Goal: Transaction & Acquisition: Book appointment/travel/reservation

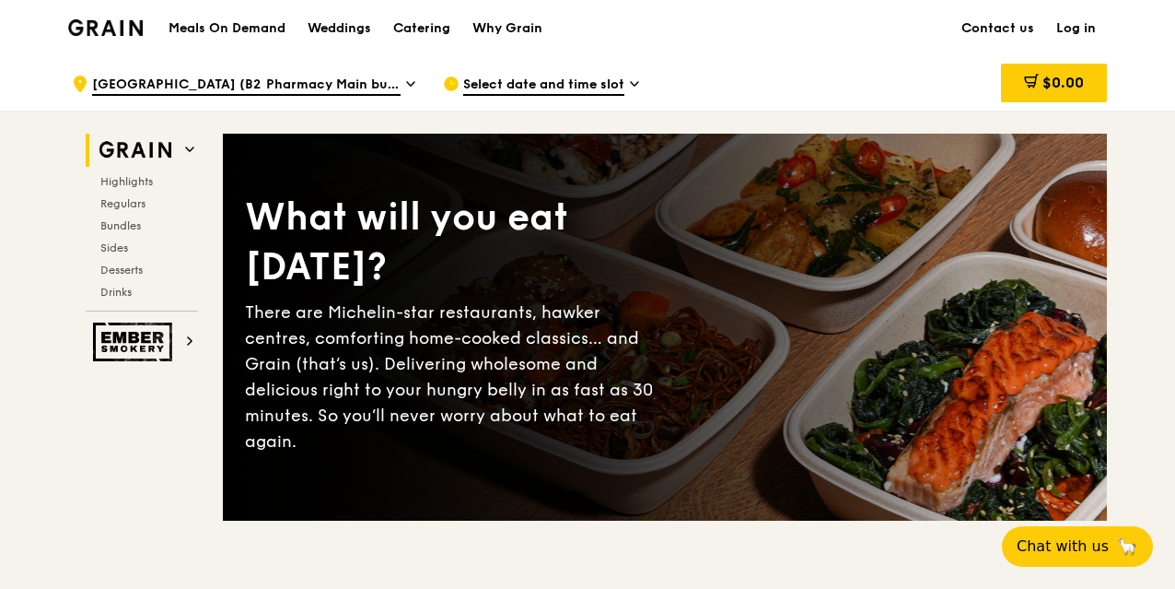
click at [413, 78] on icon at bounding box center [410, 84] width 9 height 17
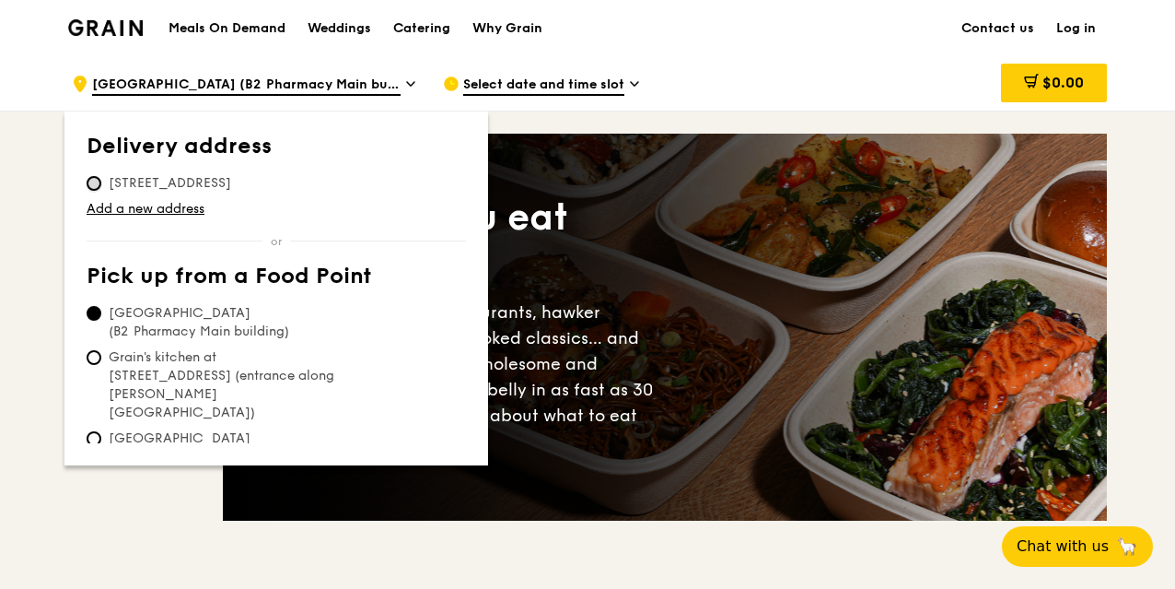
click at [94, 181] on input "80 Raffles Place, 048624" at bounding box center [94, 183] width 15 height 15
radio input "true"
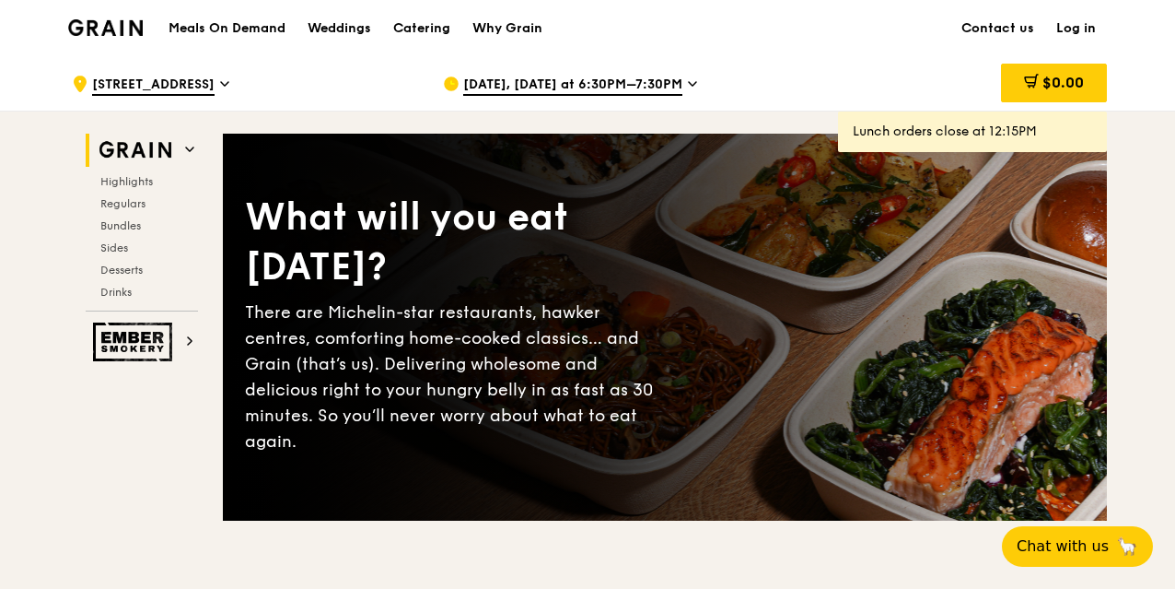
click at [689, 82] on icon at bounding box center [692, 84] width 7 height 4
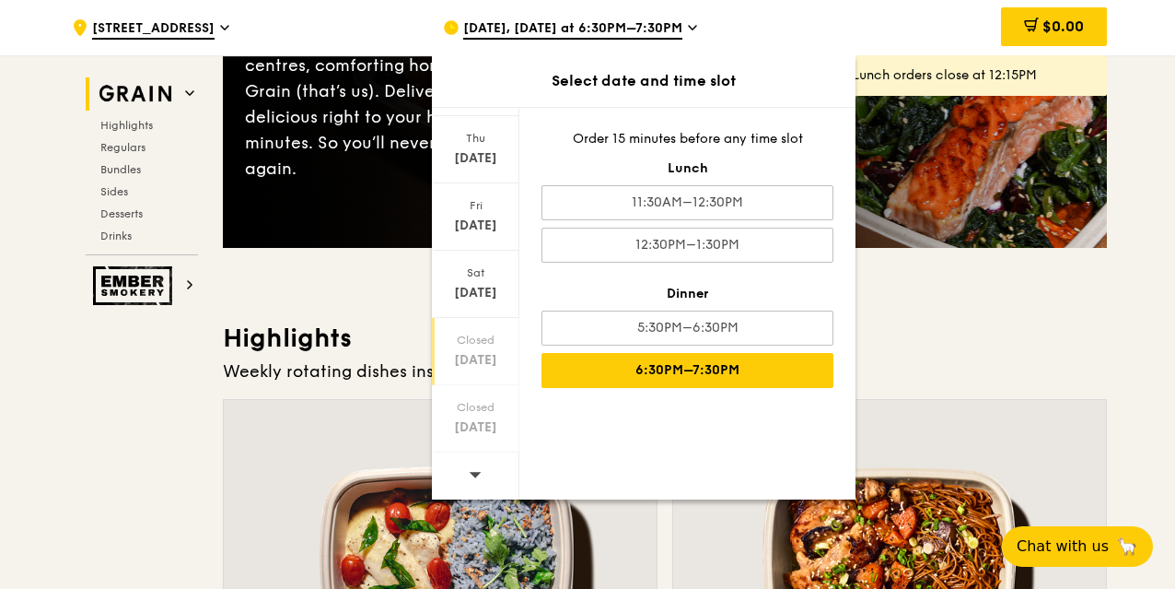
scroll to position [276, 0]
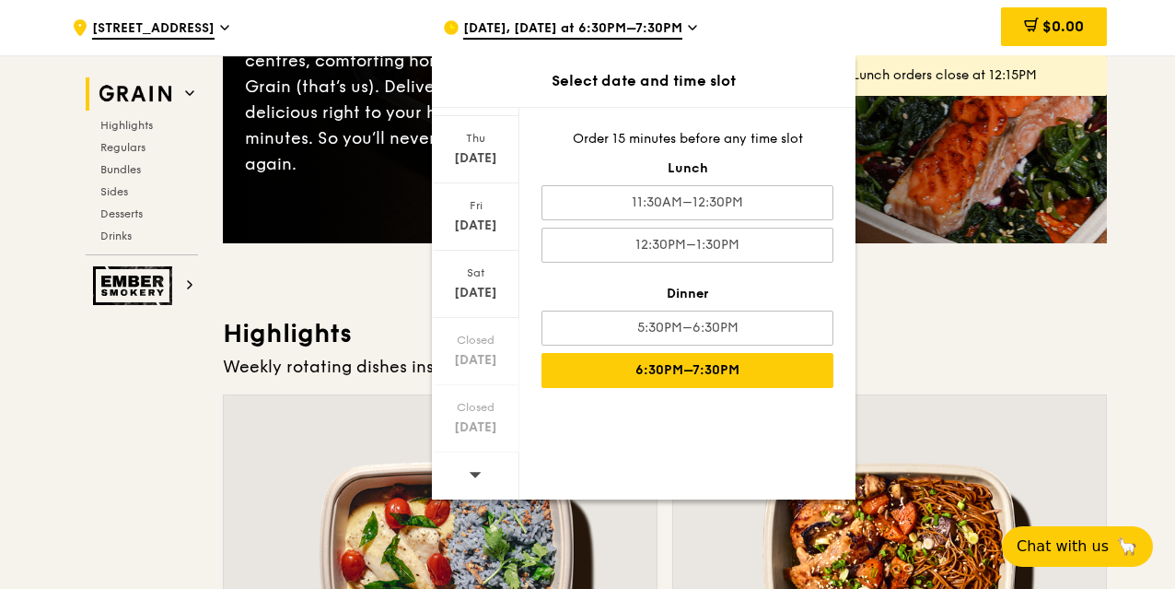
drag, startPoint x: 471, startPoint y: 472, endPoint x: 476, endPoint y: 482, distance: 11.5
click at [476, 482] on span at bounding box center [475, 473] width 13 height 43
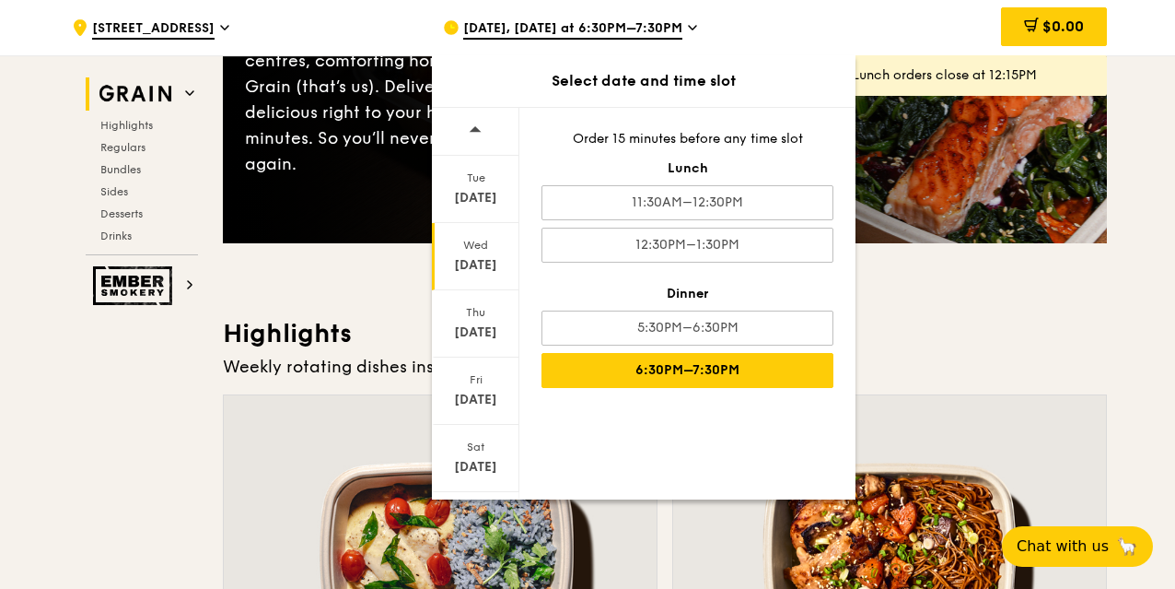
click at [478, 256] on div "Oct 22" at bounding box center [476, 265] width 82 height 18
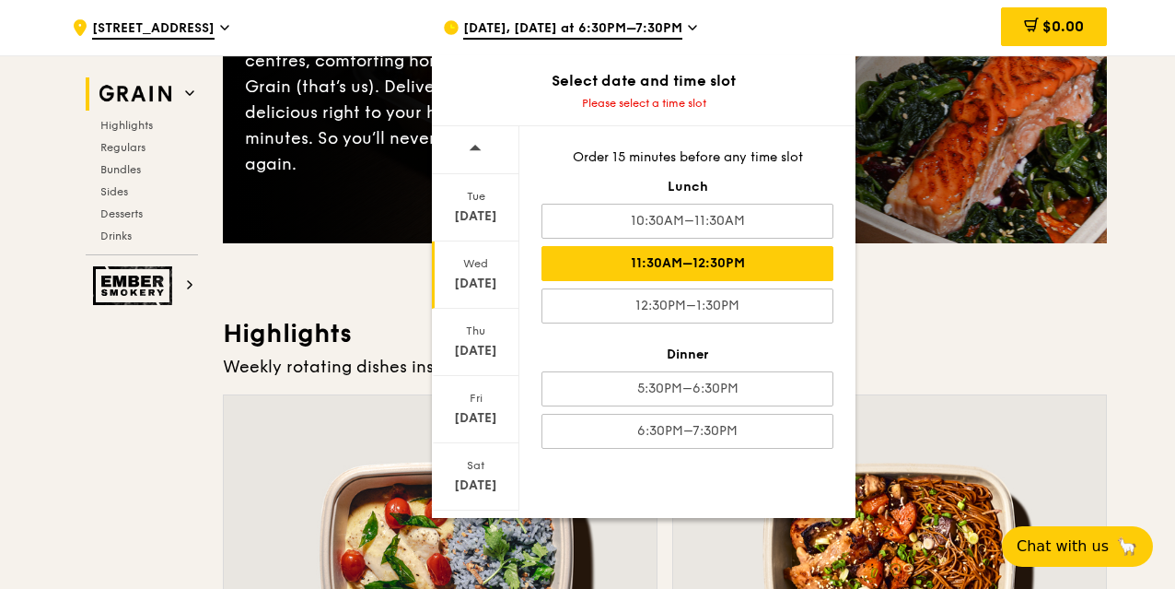
click at [684, 260] on div "11:30AM–12:30PM" at bounding box center [688, 263] width 292 height 35
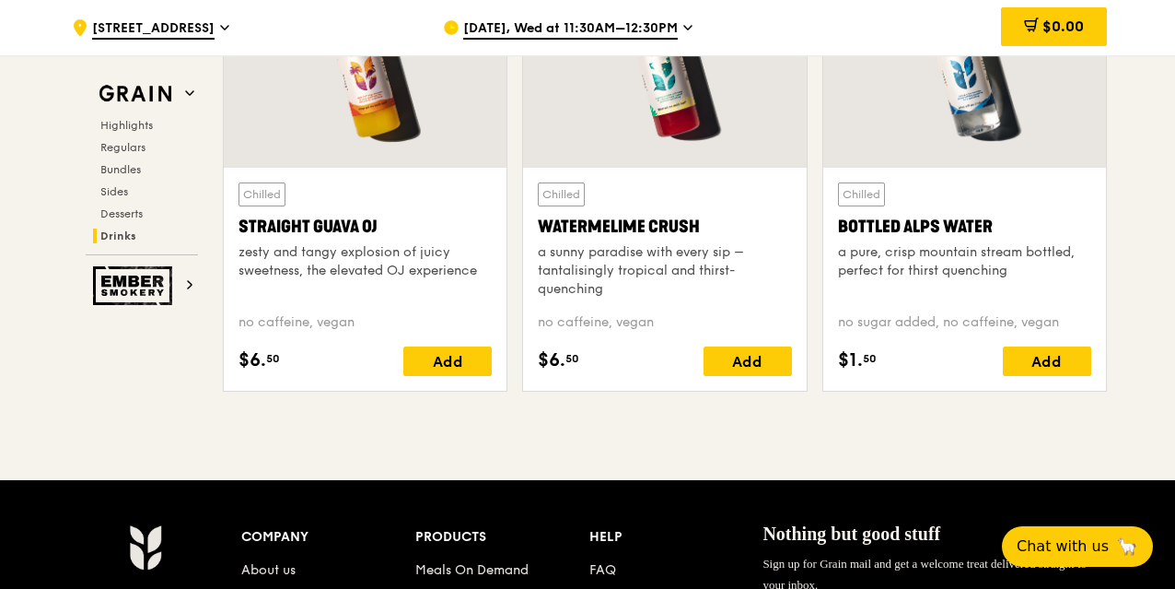
scroll to position [7731, 0]
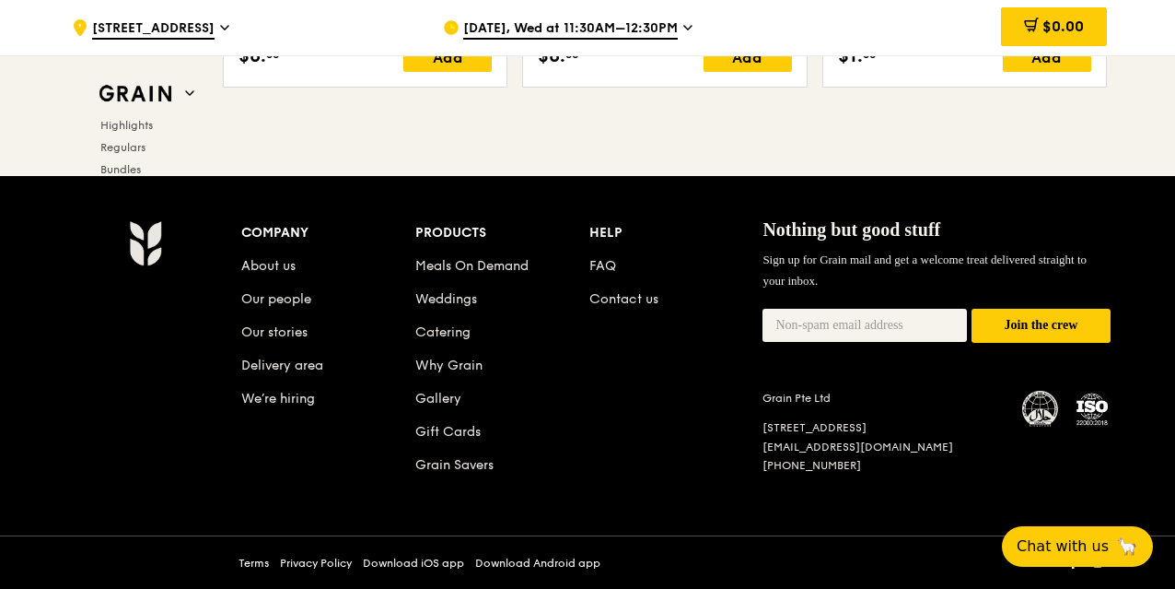
click at [438, 341] on li "Catering" at bounding box center [502, 328] width 174 height 33
drag, startPoint x: 438, startPoint y: 342, endPoint x: 442, endPoint y: 332, distance: 10.8
click at [442, 333] on link "Catering" at bounding box center [442, 332] width 55 height 16
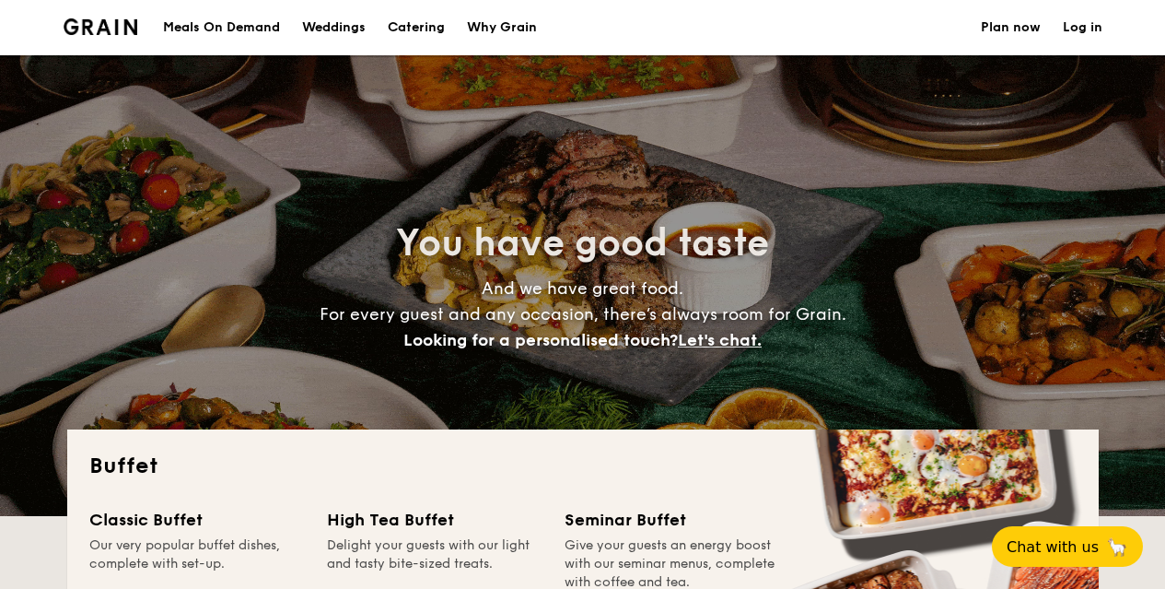
select select
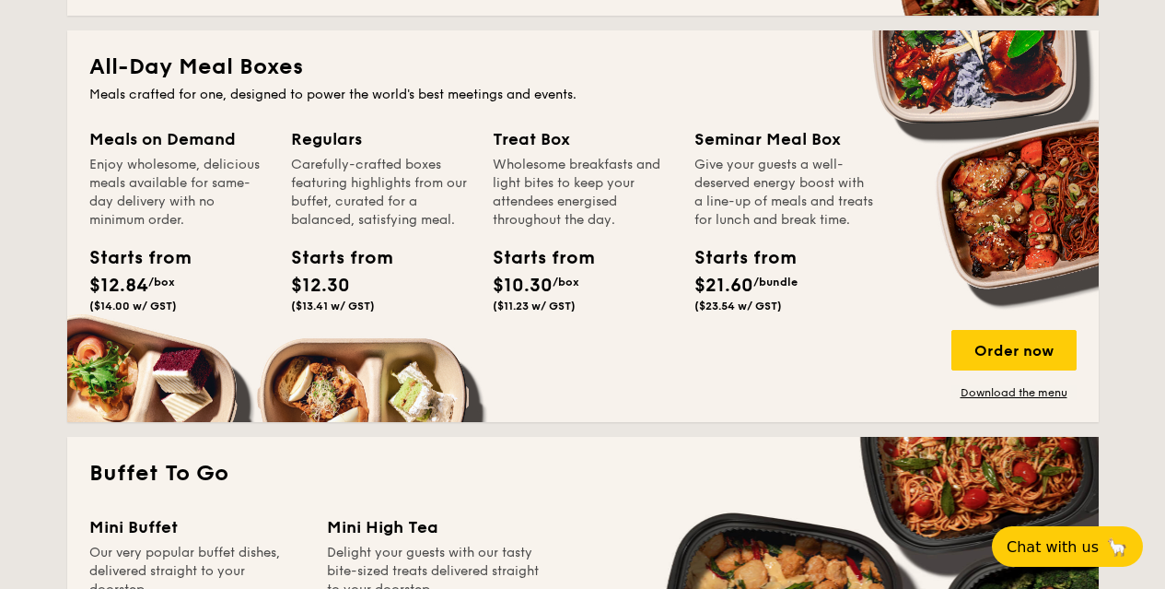
scroll to position [829, 0]
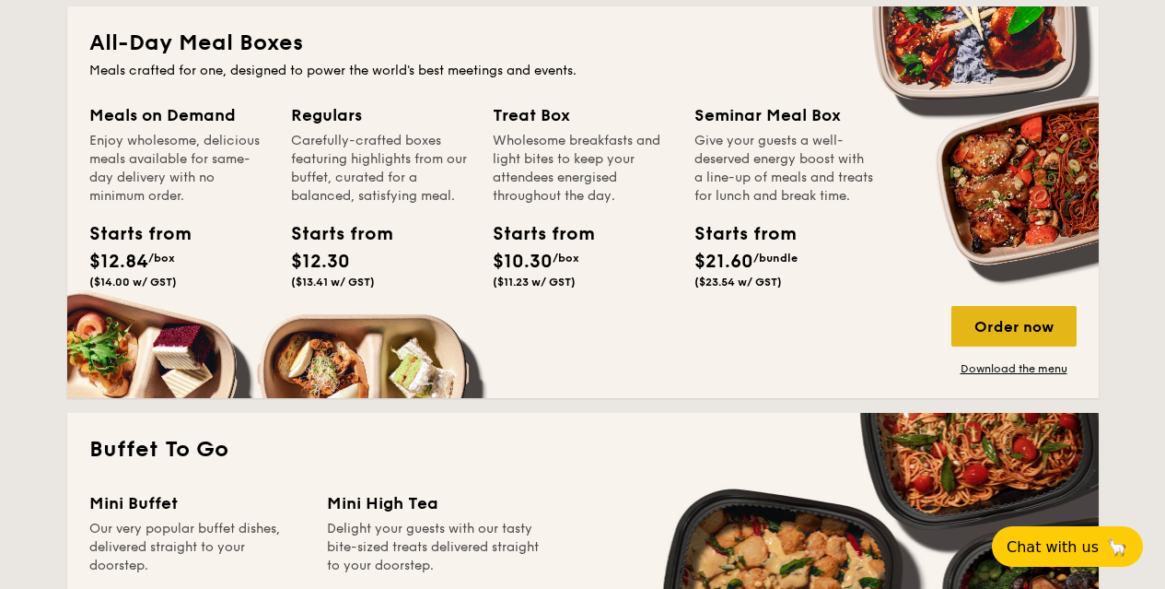
click at [1011, 325] on div "Order now" at bounding box center [1014, 326] width 125 height 41
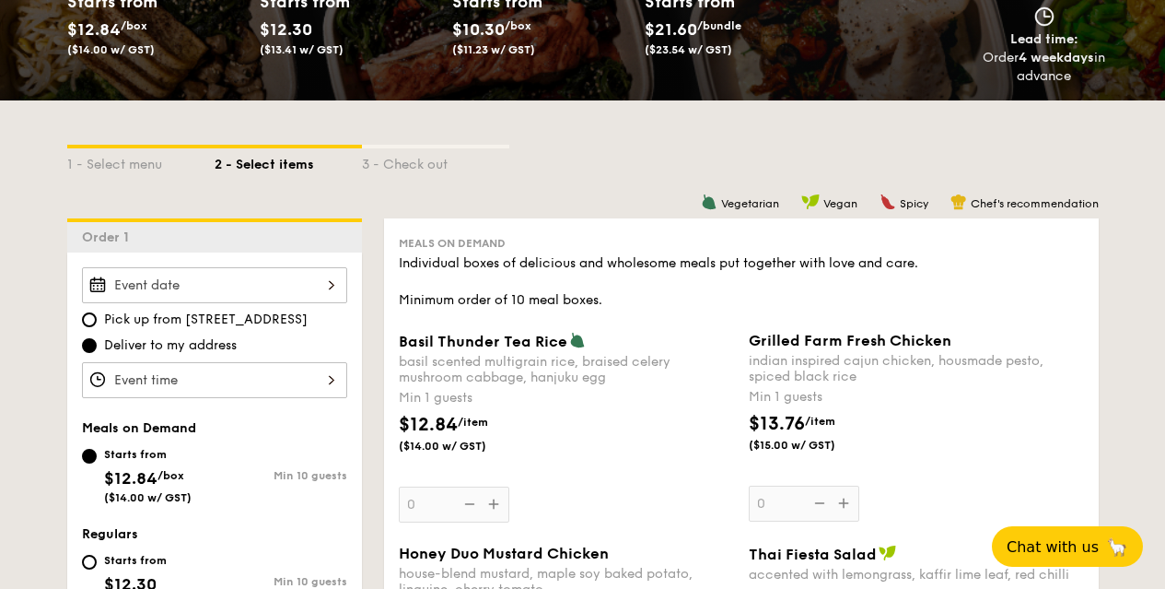
scroll to position [369, 0]
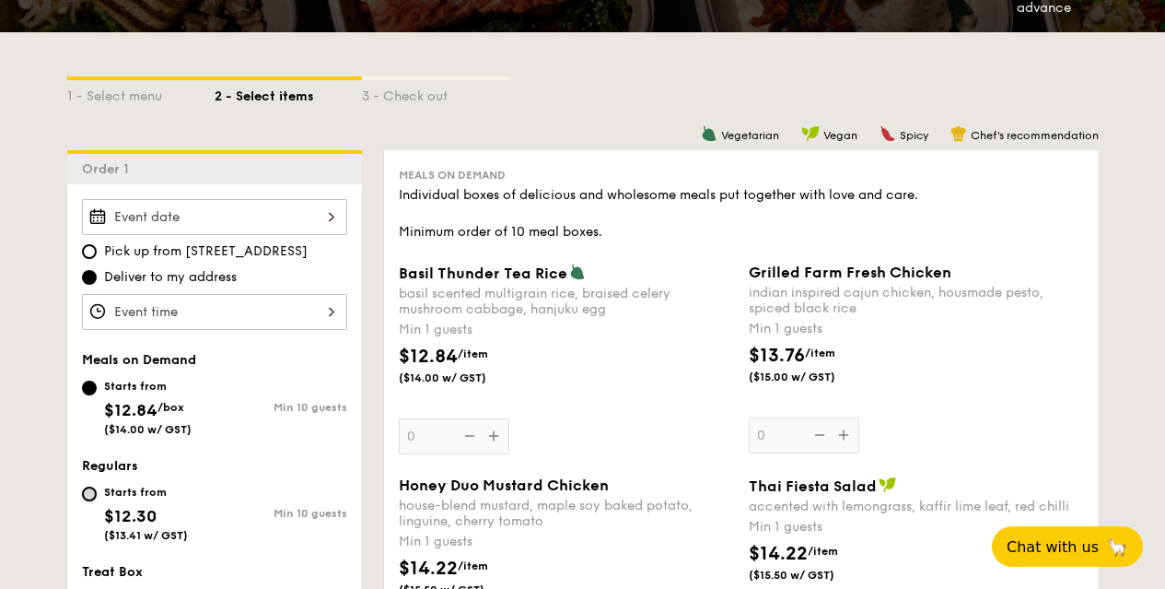
click at [86, 495] on input "Starts from $12.30 ($13.41 w/ GST) Min 10 guests" at bounding box center [89, 493] width 15 height 15
radio input "true"
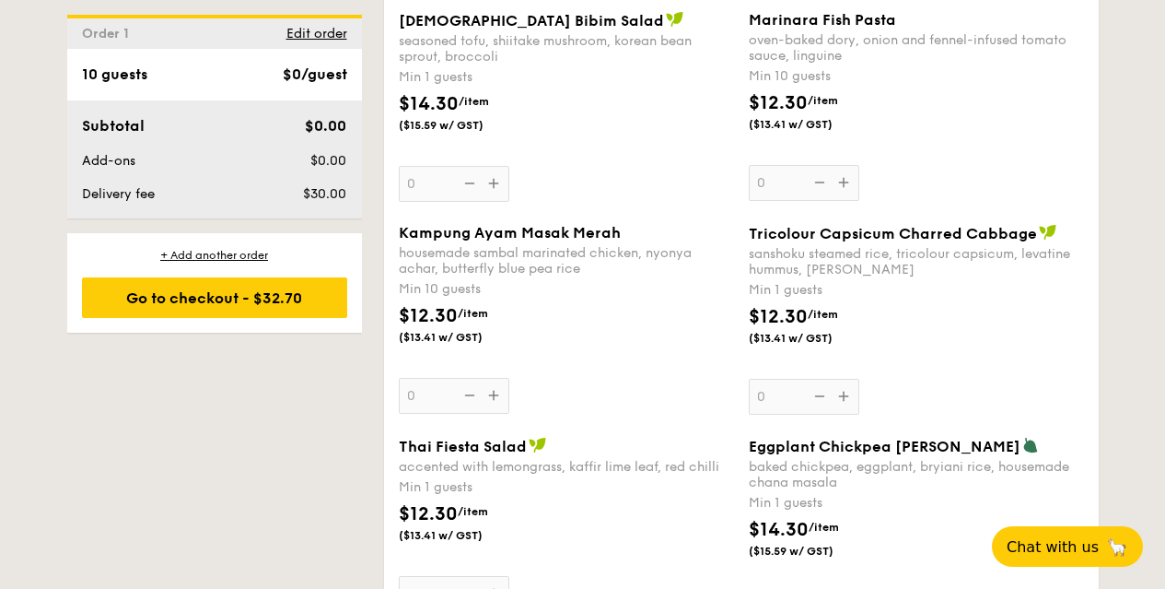
scroll to position [1572, 0]
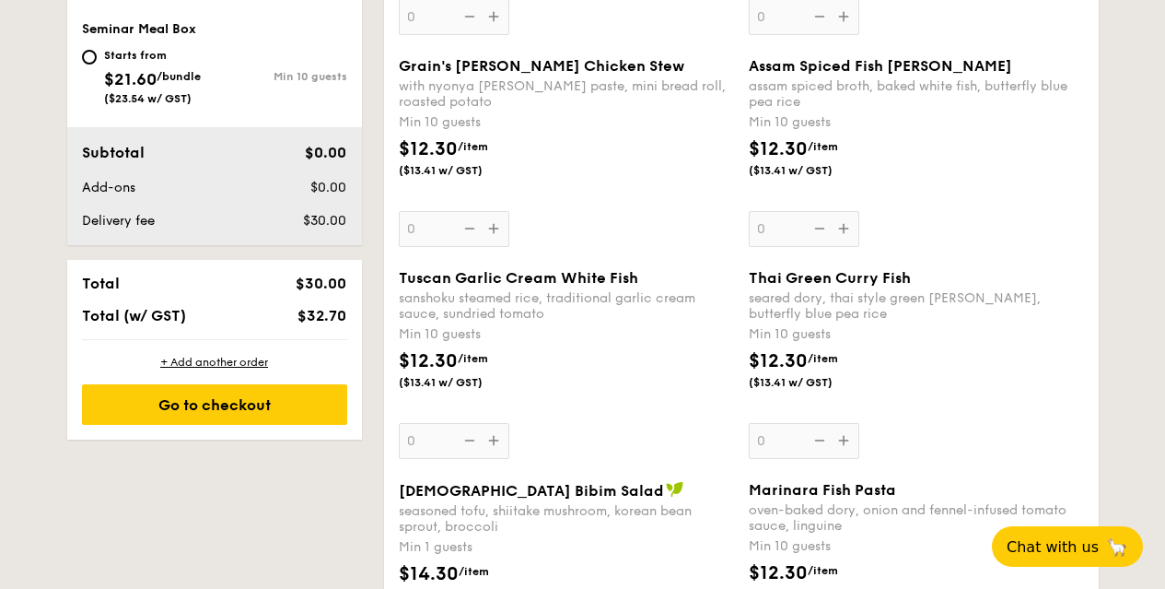
scroll to position [1017, 0]
click at [496, 442] on div "Tuscan Garlic Cream White Fish sanshoku steamed rice, traditional garlic cream …" at bounding box center [566, 365] width 335 height 190
click at [496, 442] on input "0" at bounding box center [454, 442] width 111 height 36
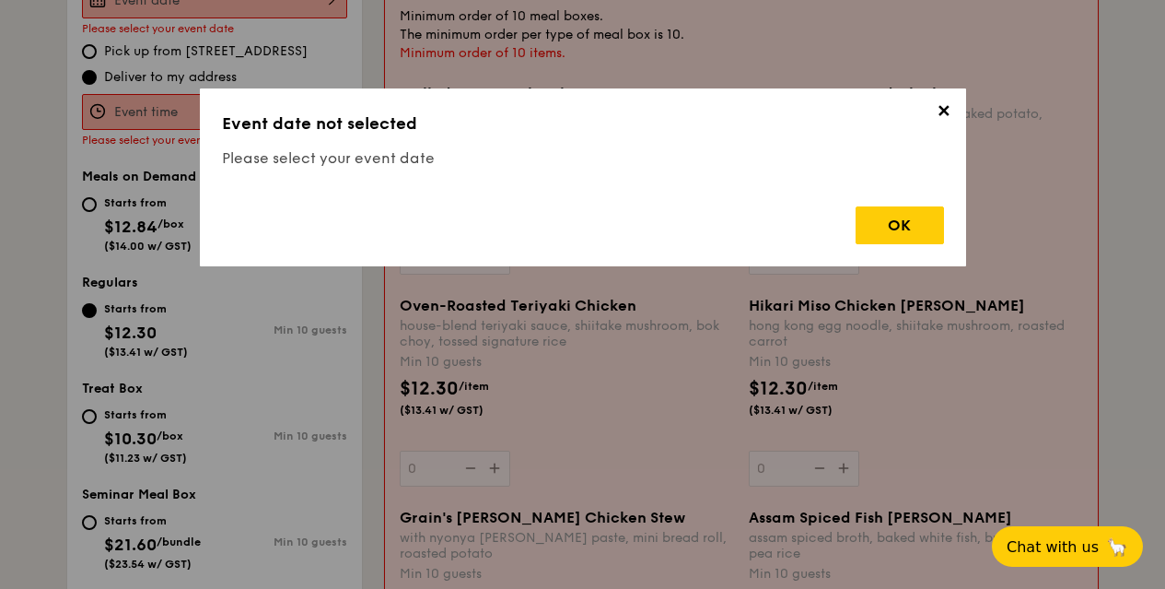
scroll to position [492, 0]
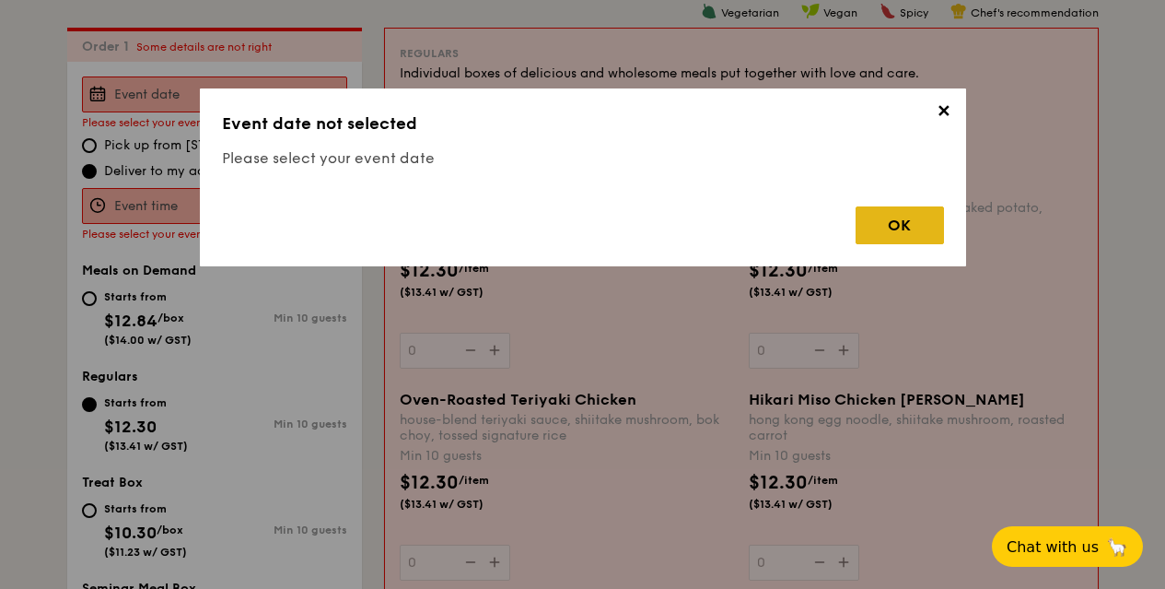
click at [916, 228] on div "OK" at bounding box center [900, 225] width 88 height 38
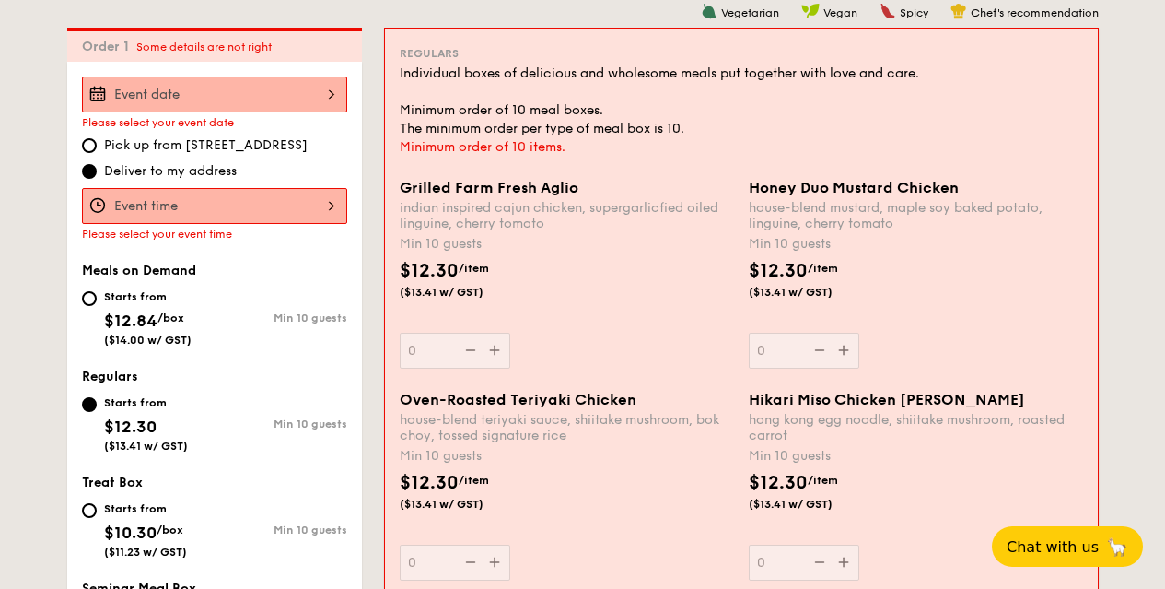
click at [225, 98] on input "Grilled Farm Fresh Aglio indian inspired cajun chicken, supergarlicfied oiled l…" at bounding box center [214, 94] width 265 height 36
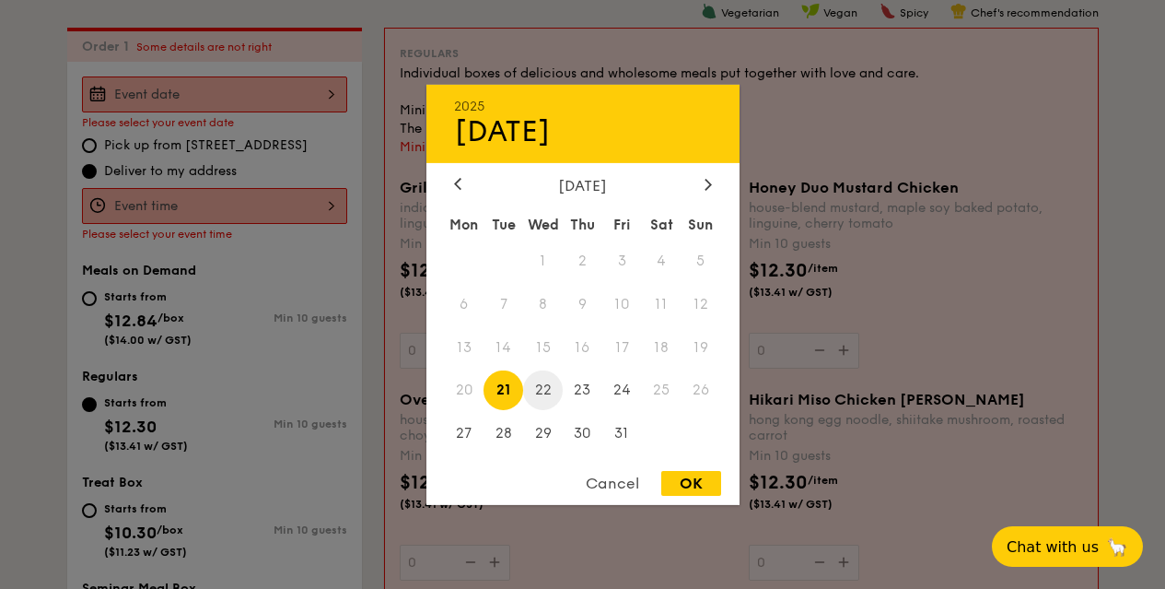
click at [547, 388] on span "22" at bounding box center [543, 390] width 40 height 40
click at [682, 485] on div "OK" at bounding box center [691, 483] width 60 height 25
type input "[DATE]"
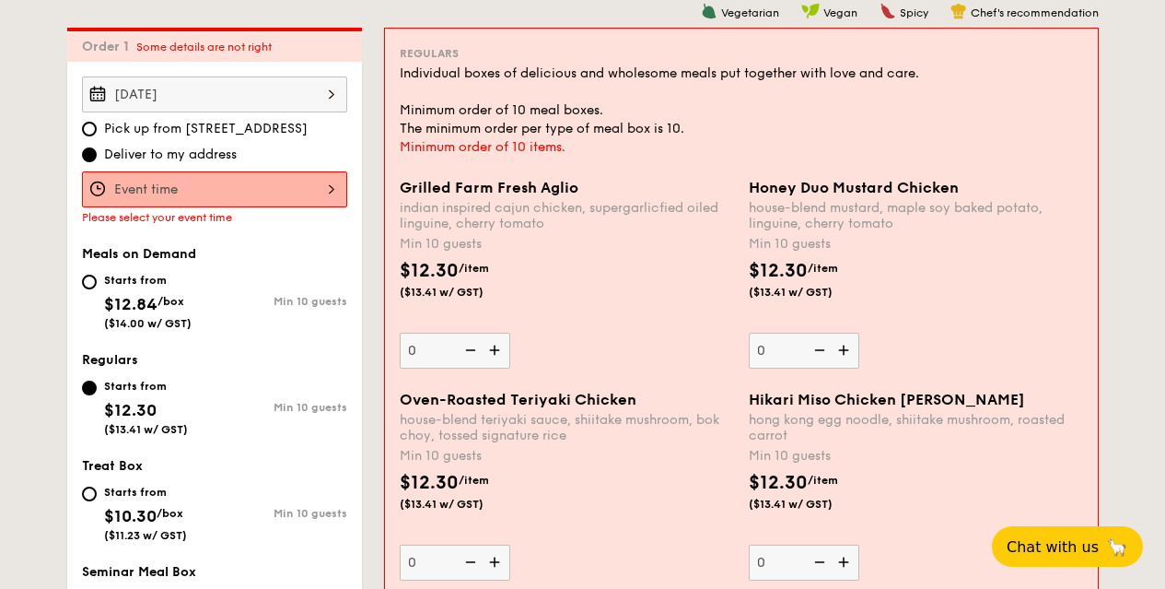
click at [199, 185] on input "Grilled Farm Fresh Aglio indian inspired cajun chicken, supergarlicfied oiled l…" at bounding box center [214, 189] width 265 height 36
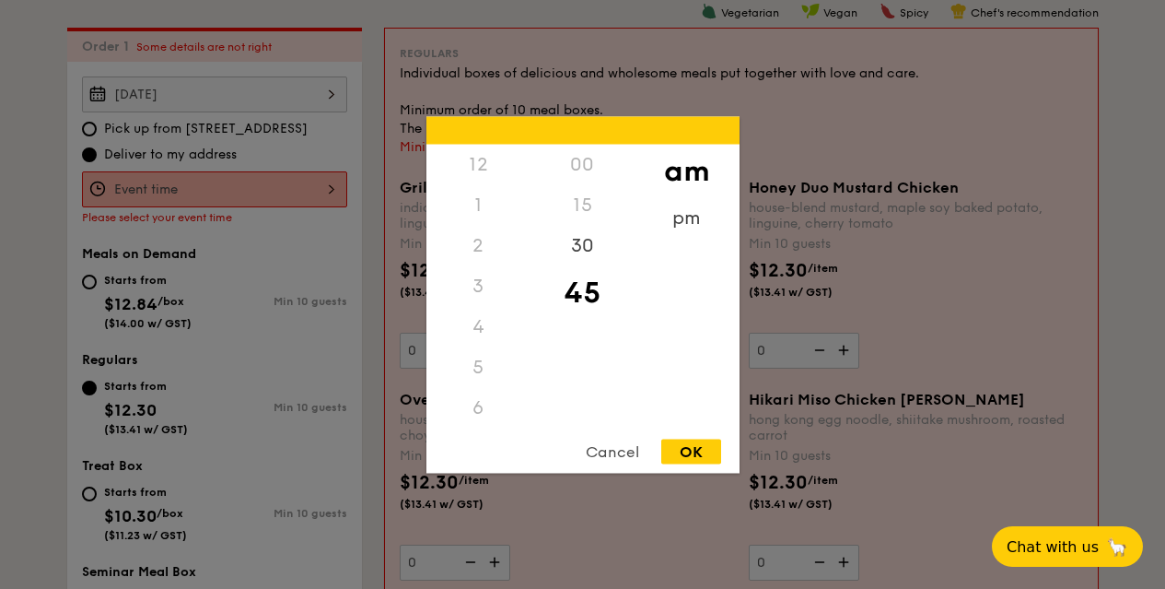
scroll to position [203, 0]
drag, startPoint x: 481, startPoint y: 369, endPoint x: 487, endPoint y: 319, distance: 51.1
click at [487, 319] on div "12 1 2 3 4 5 6 7 8 9 10 11" at bounding box center [478, 284] width 104 height 281
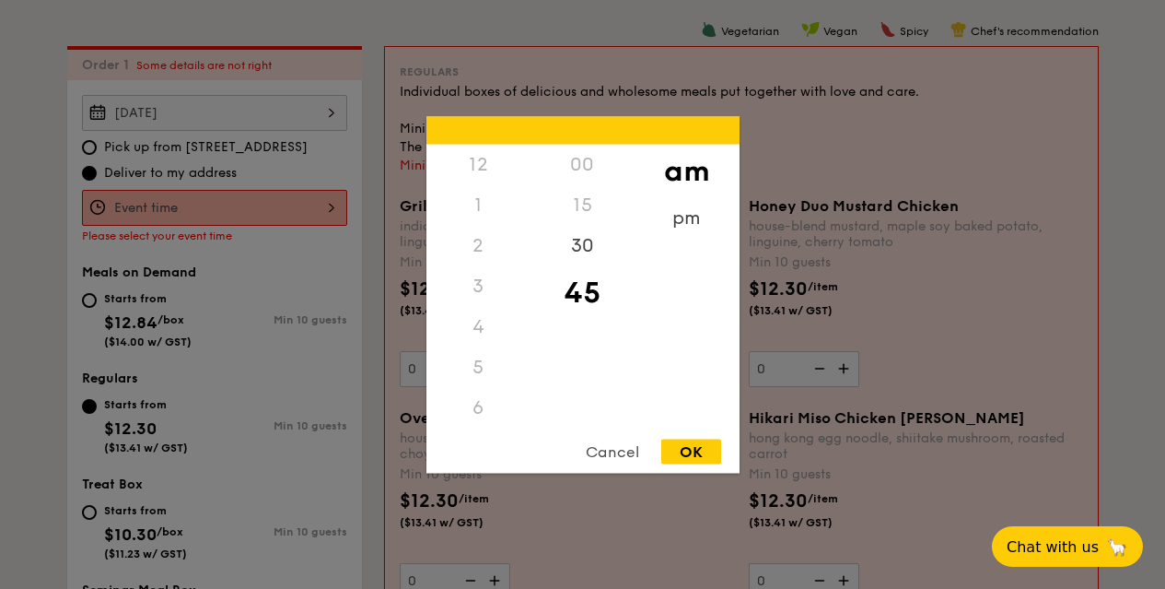
scroll to position [214, 0]
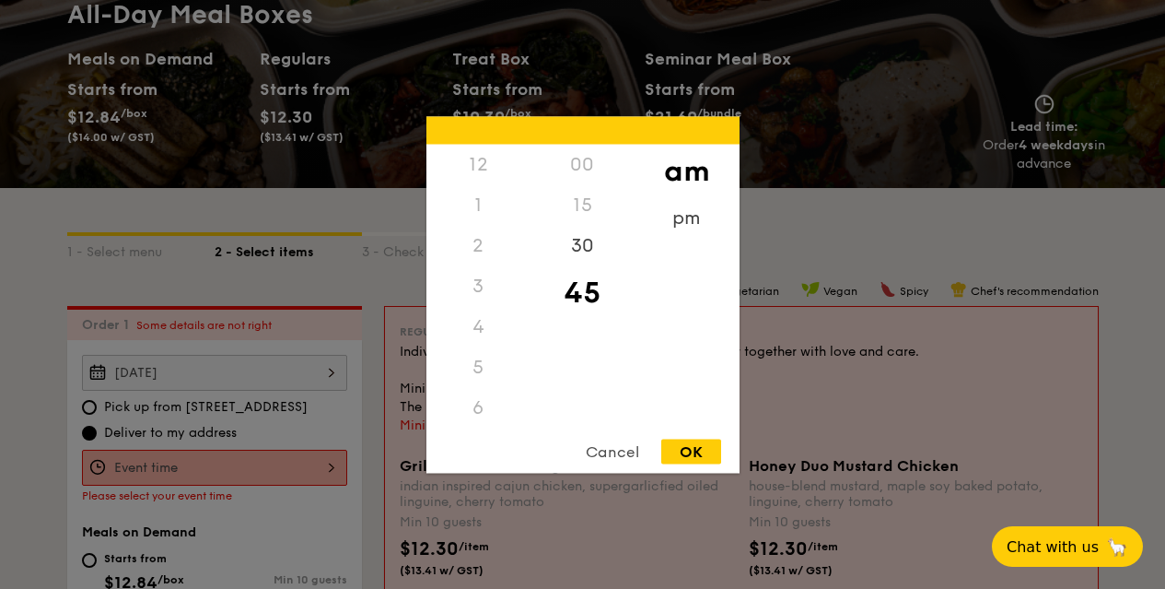
click at [475, 163] on div "12" at bounding box center [478, 164] width 104 height 41
click at [580, 158] on div "00" at bounding box center [583, 164] width 104 height 41
drag, startPoint x: 503, startPoint y: 155, endPoint x: 485, endPoint y: 156, distance: 18.4
click at [483, 156] on div "12" at bounding box center [478, 164] width 104 height 41
click at [478, 165] on div "12" at bounding box center [478, 164] width 104 height 41
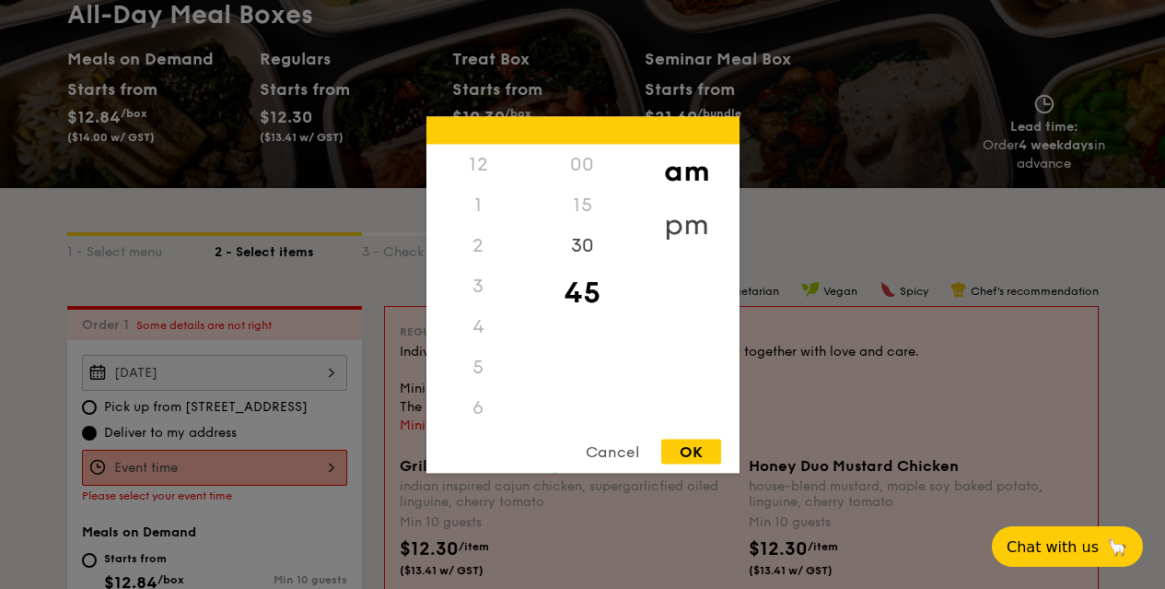
click at [679, 221] on div "pm" at bounding box center [687, 223] width 104 height 53
click at [473, 158] on div "12" at bounding box center [478, 170] width 104 height 53
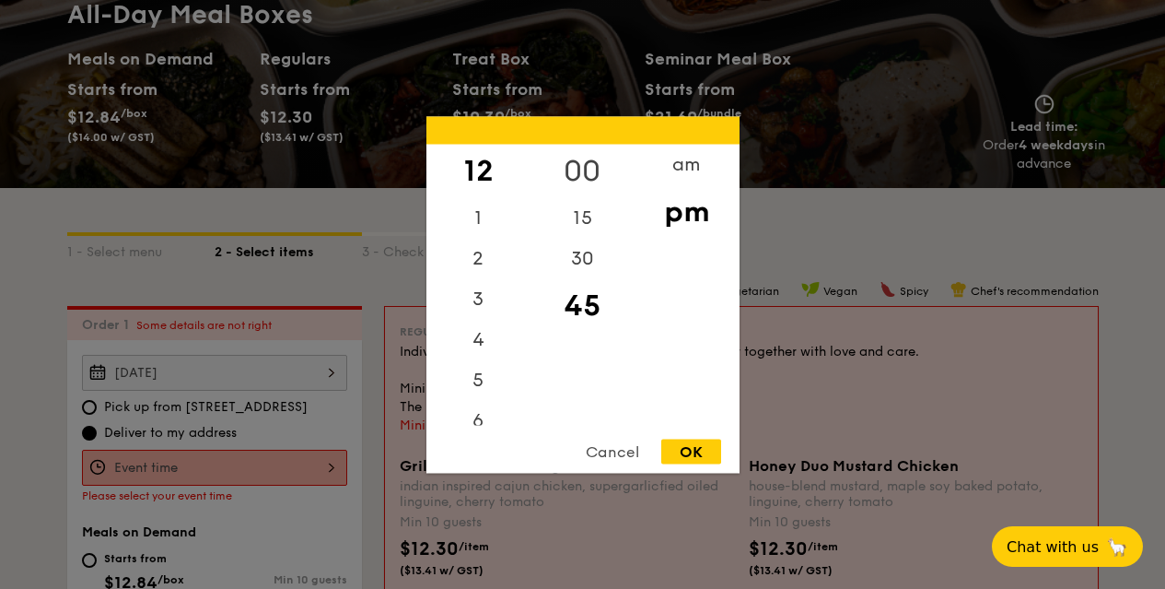
drag, startPoint x: 551, startPoint y: 160, endPoint x: 571, endPoint y: 160, distance: 20.3
click at [573, 160] on div "00" at bounding box center [583, 170] width 104 height 53
click at [687, 455] on div "OK" at bounding box center [691, 450] width 60 height 25
type input "12:00PM"
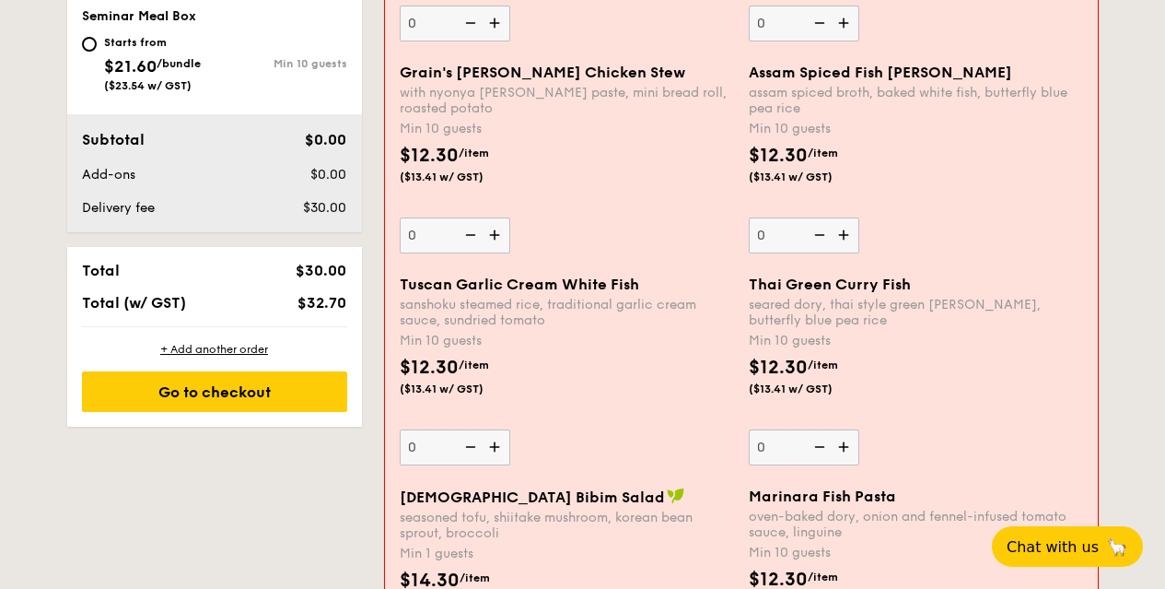
scroll to position [1046, 0]
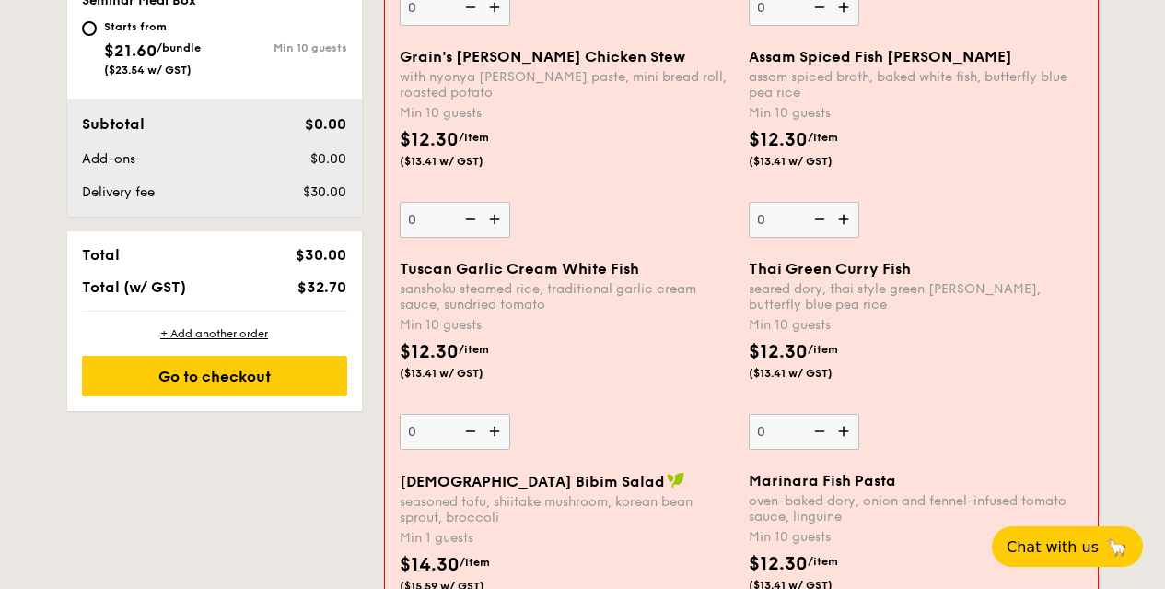
click at [497, 424] on img at bounding box center [497, 431] width 28 height 35
click at [497, 424] on input "0" at bounding box center [455, 432] width 111 height 36
type input "10"
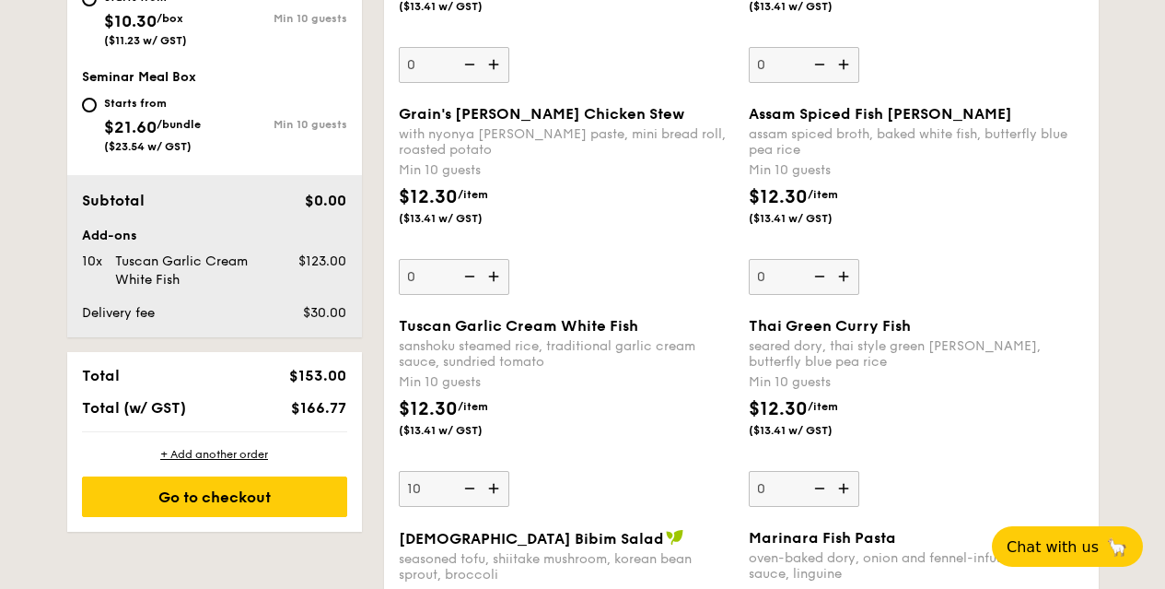
scroll to position [861, 0]
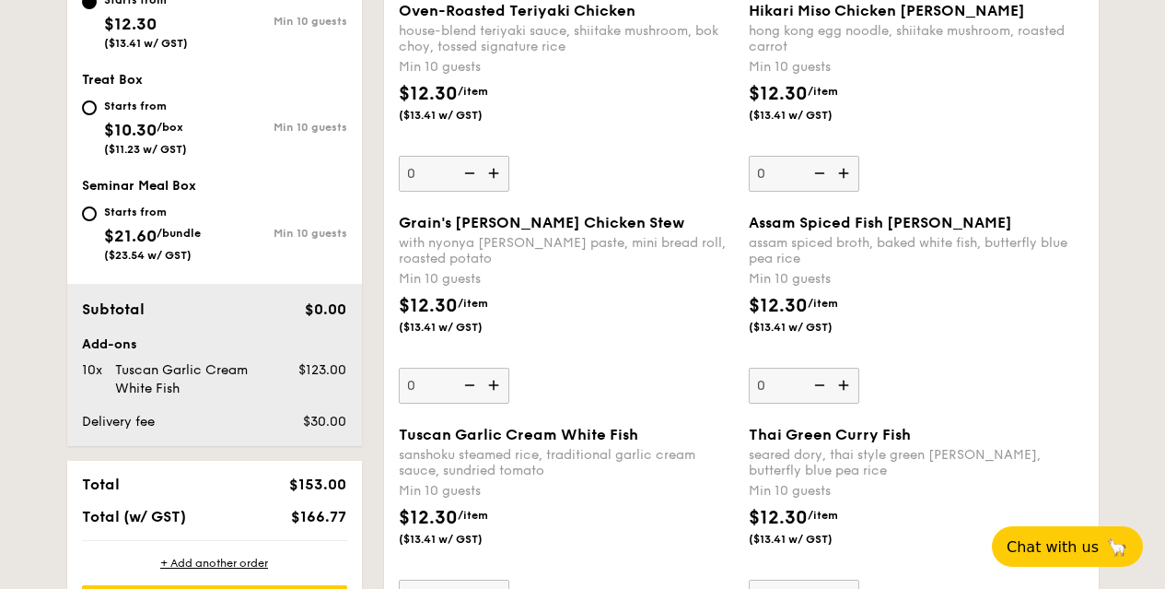
click at [492, 387] on img at bounding box center [496, 385] width 28 height 35
click at [492, 387] on input "0" at bounding box center [454, 386] width 111 height 36
type input "10"
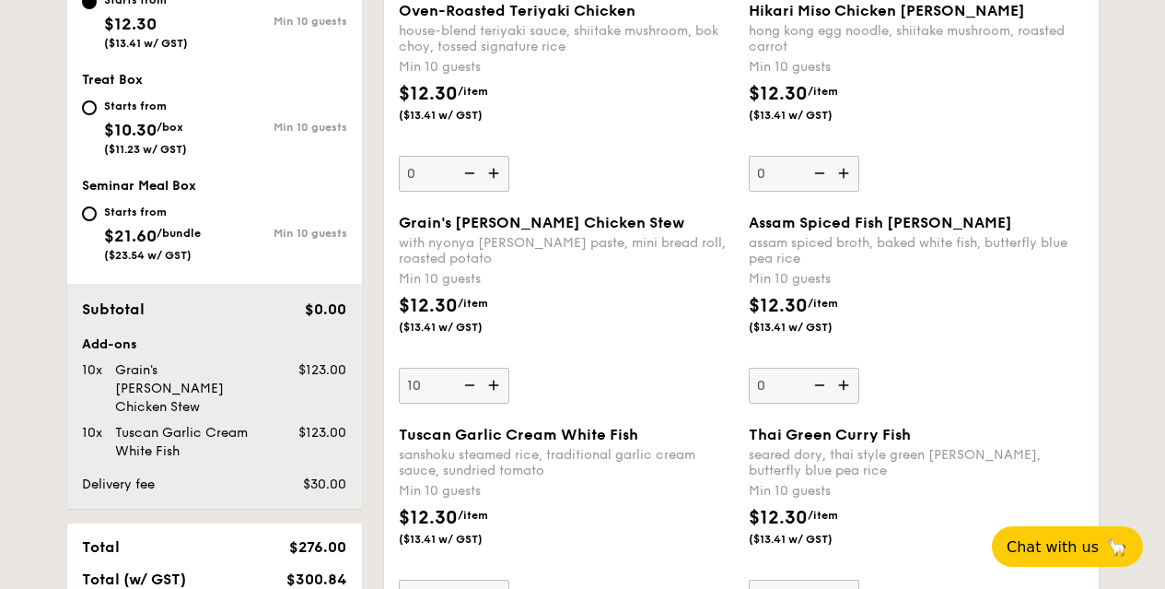
scroll to position [1046, 0]
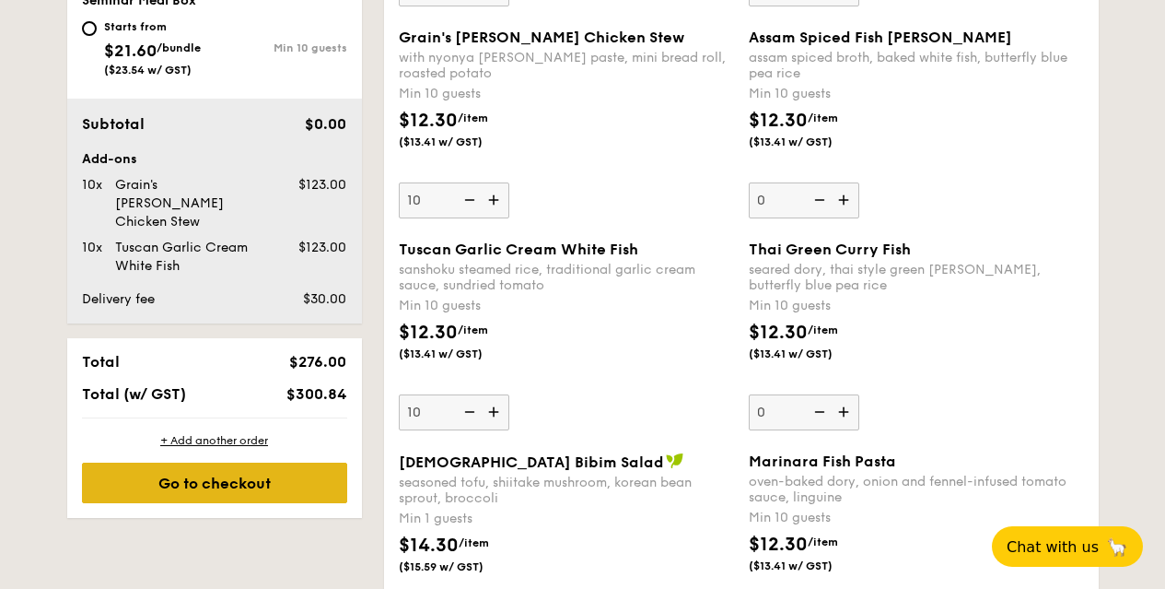
click at [217, 469] on div "Go to checkout" at bounding box center [214, 482] width 265 height 41
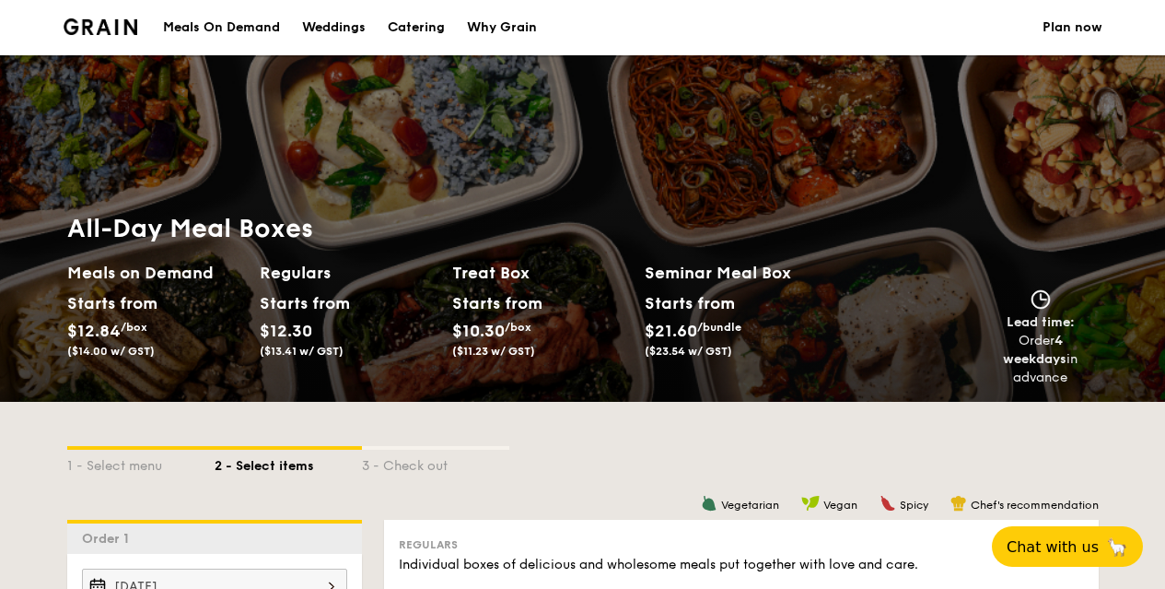
drag, startPoint x: 145, startPoint y: 24, endPoint x: 108, endPoint y: 22, distance: 36.9
click at [108, 22] on img at bounding box center [101, 26] width 75 height 17
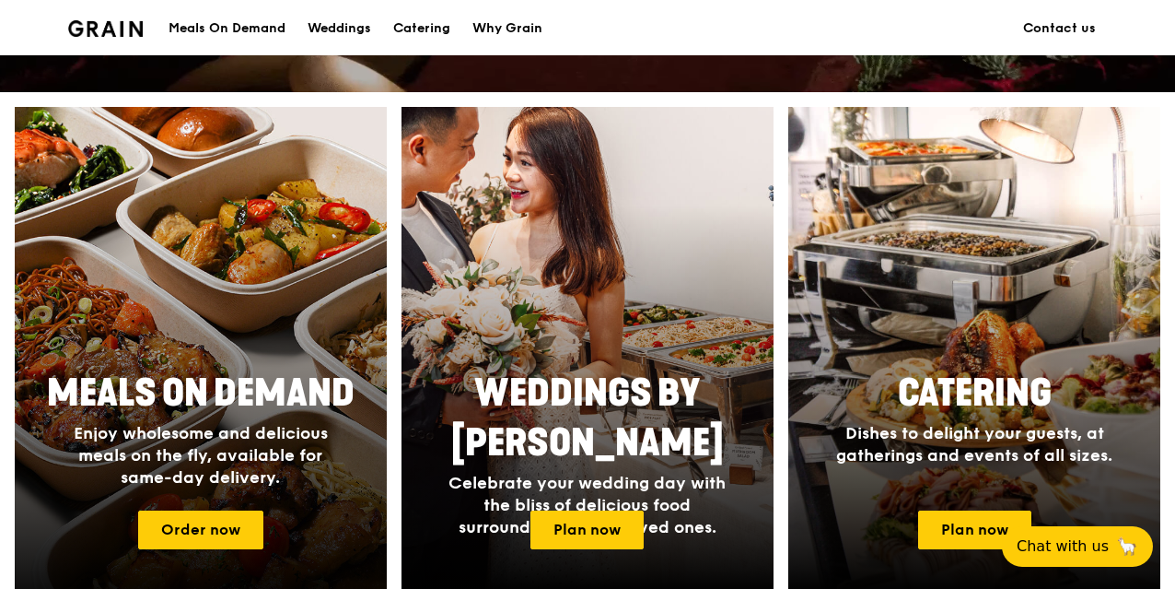
scroll to position [1013, 0]
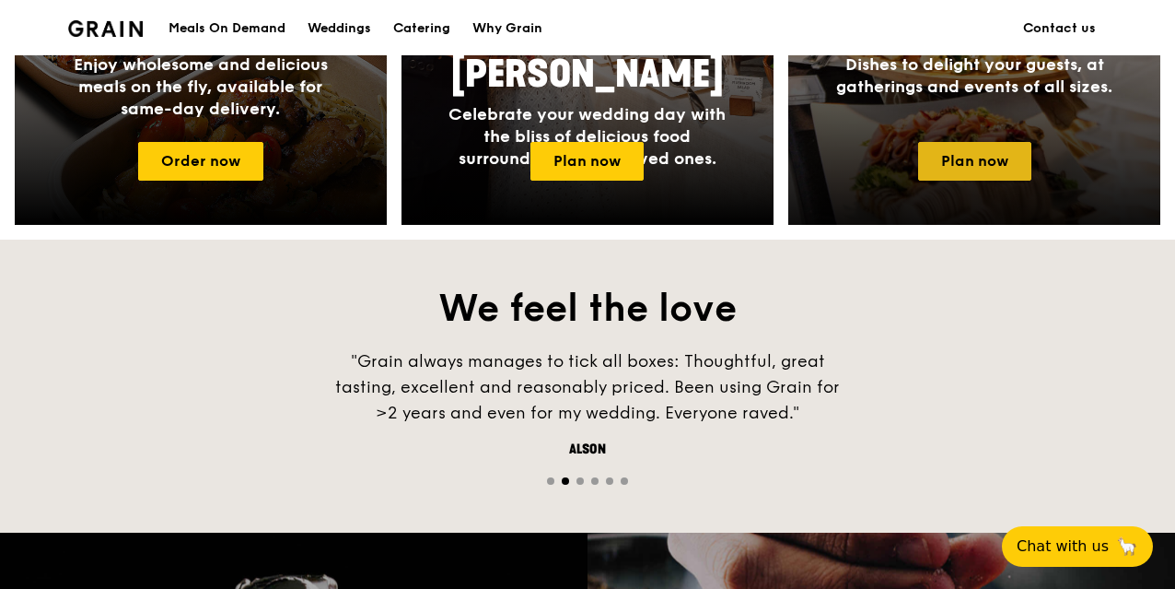
drag, startPoint x: 968, startPoint y: 146, endPoint x: 969, endPoint y: 171, distance: 25.8
click at [968, 171] on link "Plan now" at bounding box center [974, 161] width 113 height 39
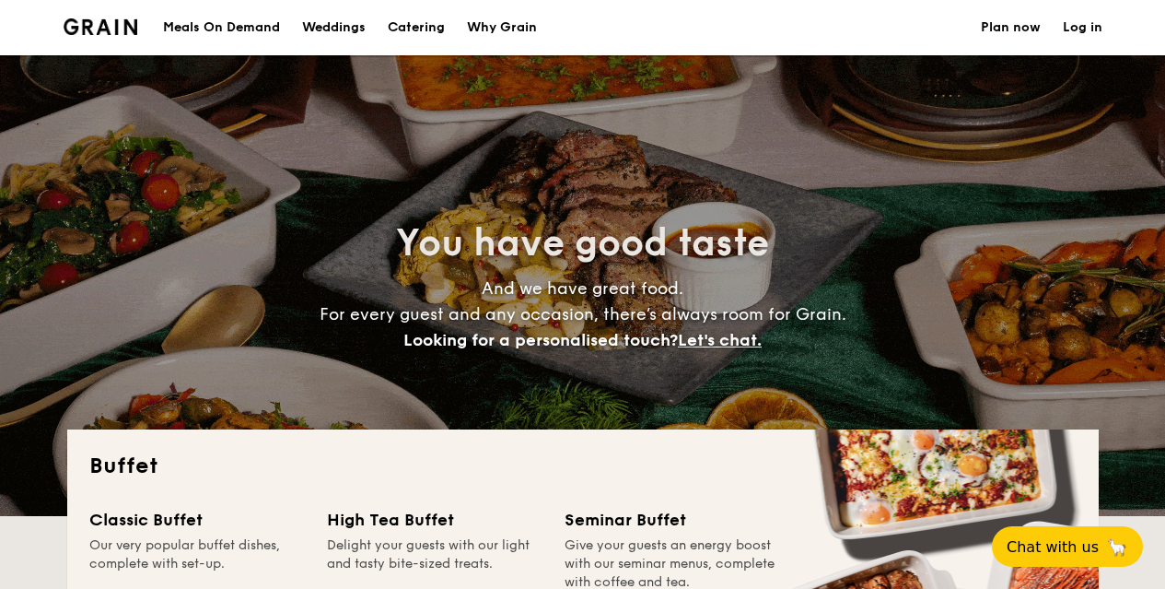
select select
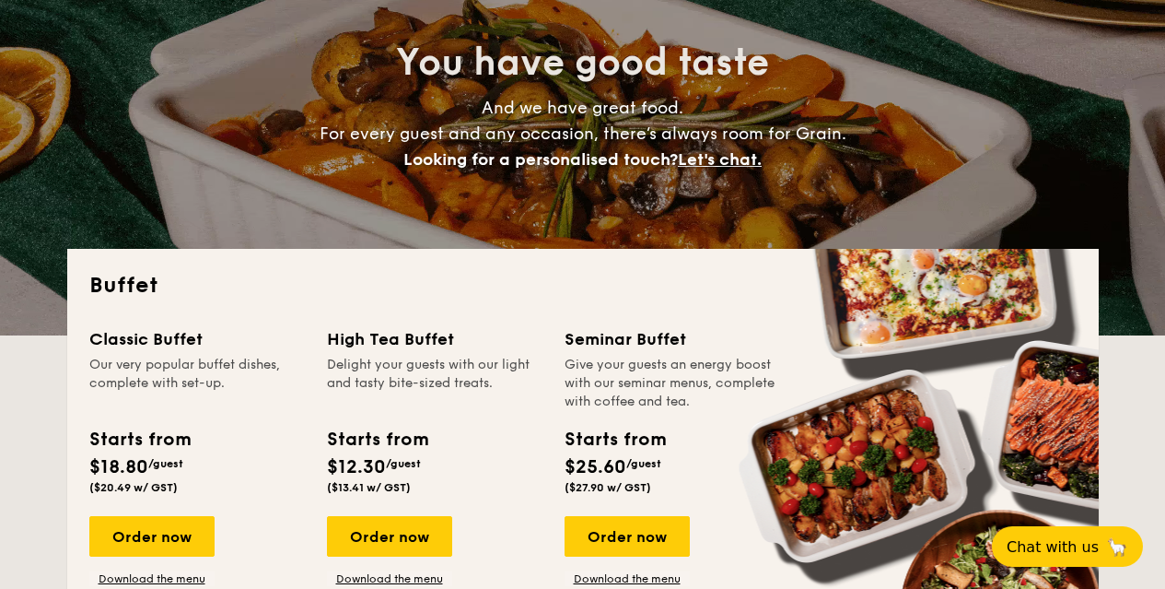
scroll to position [92, 0]
